Goal: Navigation & Orientation: Find specific page/section

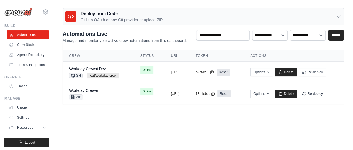
click at [189, 89] on td "copied [URL]" at bounding box center [176, 94] width 25 height 22
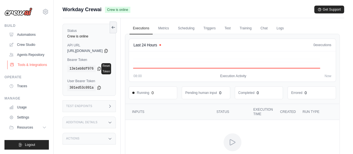
scroll to position [0, 0]
click at [39, 53] on link "Agents Repository" at bounding box center [28, 54] width 42 height 9
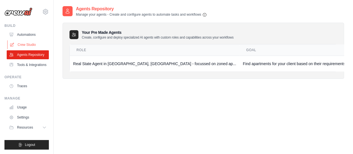
click at [35, 43] on link "Crew Studio" at bounding box center [28, 44] width 42 height 9
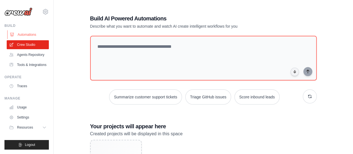
click at [37, 37] on link "Automations" at bounding box center [28, 34] width 42 height 9
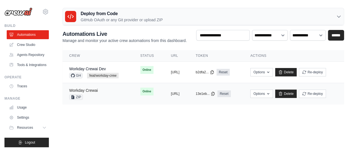
click at [92, 91] on link "Workday Crewai" at bounding box center [83, 90] width 28 height 4
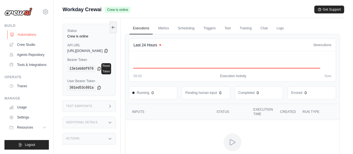
click at [31, 34] on link "Automations" at bounding box center [28, 34] width 42 height 9
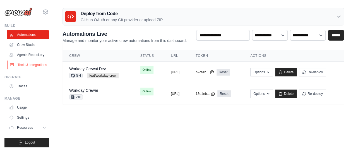
click at [29, 68] on link "Tools & Integrations" at bounding box center [28, 64] width 42 height 9
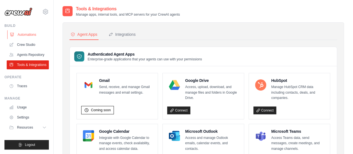
click at [30, 32] on link "Automations" at bounding box center [28, 34] width 42 height 9
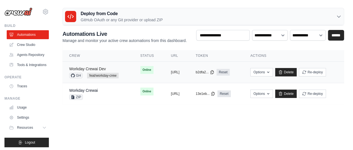
click at [96, 67] on link "Workday Crewai Dev" at bounding box center [87, 68] width 37 height 4
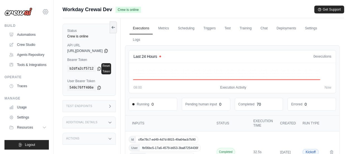
click at [44, 11] on icon at bounding box center [45, 11] width 7 height 7
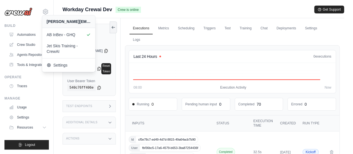
click at [48, 15] on div "[PERSON_NAME][EMAIL_ADDRESS][PERSON_NAME][DOMAIN_NAME]" at bounding box center [68, 21] width 53 height 12
click at [46, 13] on icon at bounding box center [46, 12] width 2 height 2
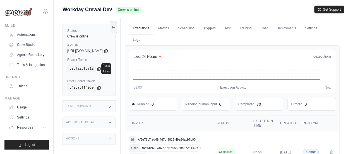
click at [46, 13] on icon at bounding box center [46, 12] width 2 height 2
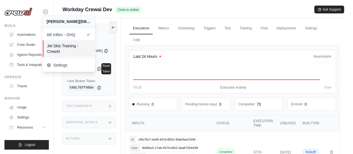
click at [60, 51] on span "Jet Skis Training - CrewAI" at bounding box center [69, 48] width 44 height 11
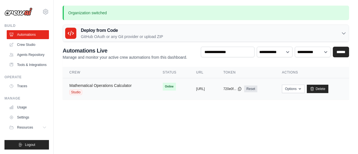
click at [113, 85] on link "Mathematical Operations Calculator" at bounding box center [100, 85] width 62 height 4
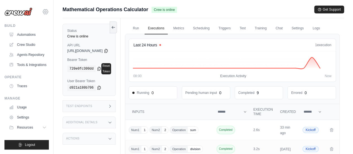
click at [44, 8] on icon at bounding box center [45, 11] width 7 height 7
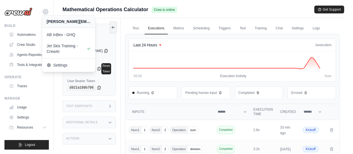
click at [45, 10] on icon at bounding box center [45, 11] width 7 height 7
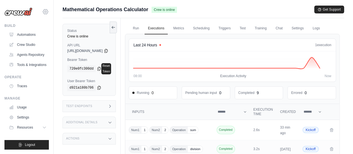
click at [45, 10] on icon at bounding box center [45, 11] width 7 height 7
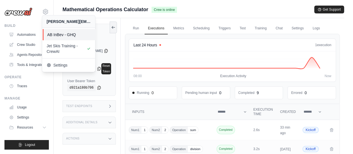
click at [65, 33] on span "AB InBev - GHQ" at bounding box center [69, 35] width 44 height 6
